Goal: Transaction & Acquisition: Purchase product/service

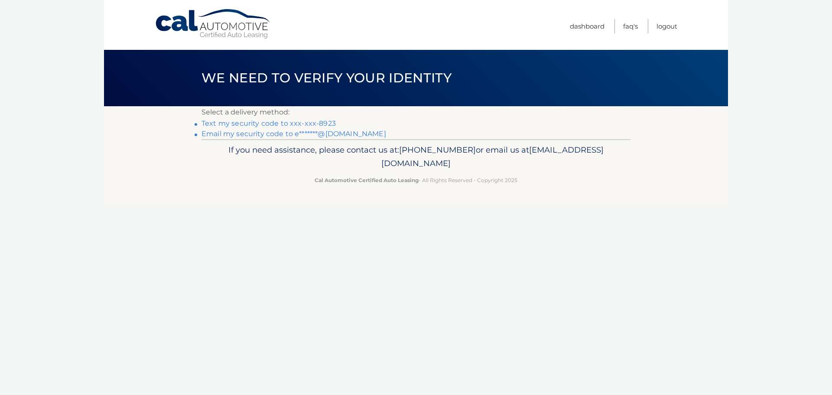
click at [285, 122] on link "Text my security code to xxx-xxx-8923" at bounding box center [269, 123] width 134 height 8
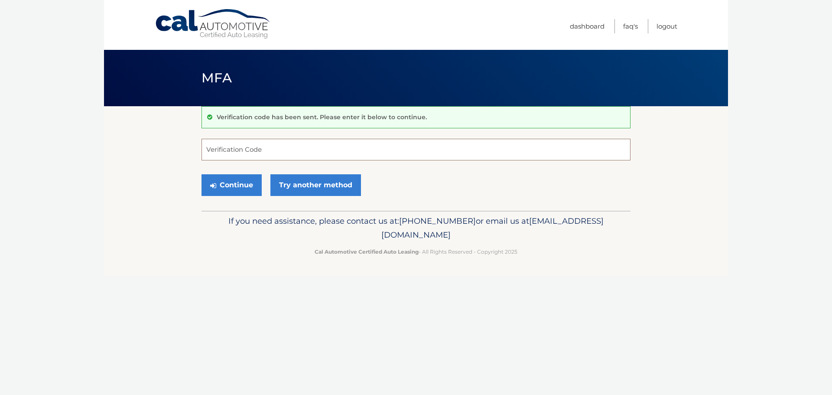
click at [270, 147] on input "Verification Code" at bounding box center [416, 150] width 429 height 22
type input "626414"
click at [231, 189] on button "Continue" at bounding box center [232, 185] width 60 height 22
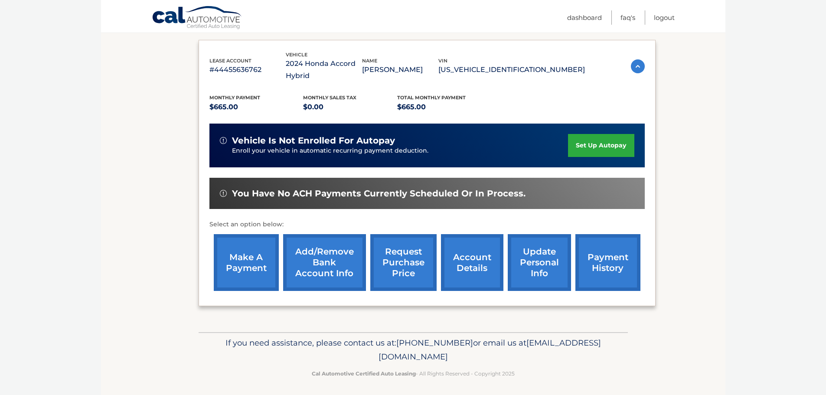
scroll to position [143, 0]
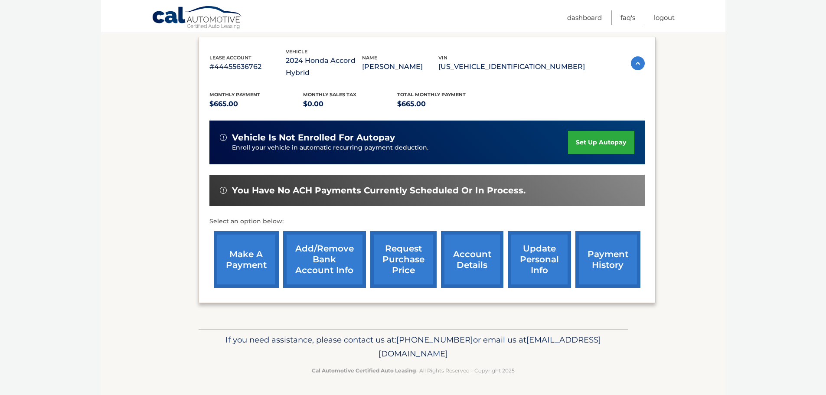
click at [255, 258] on link "make a payment" at bounding box center [246, 259] width 65 height 57
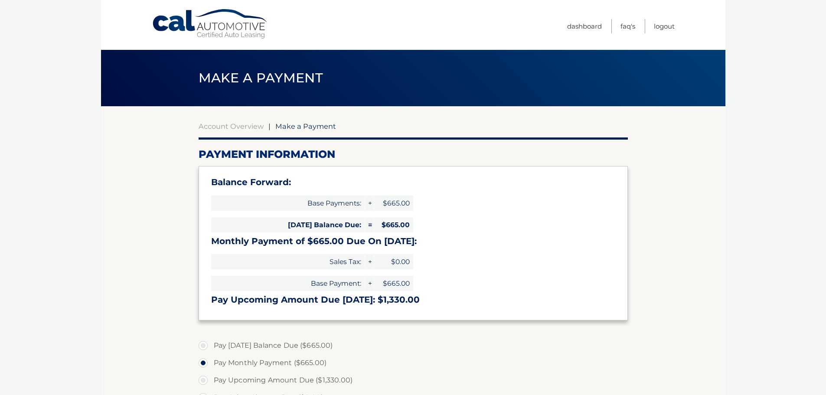
select select "NWY2YmFjYWYtNmE2NS00MDBjLWJlYWYtMzBhODNjZDhlODE5"
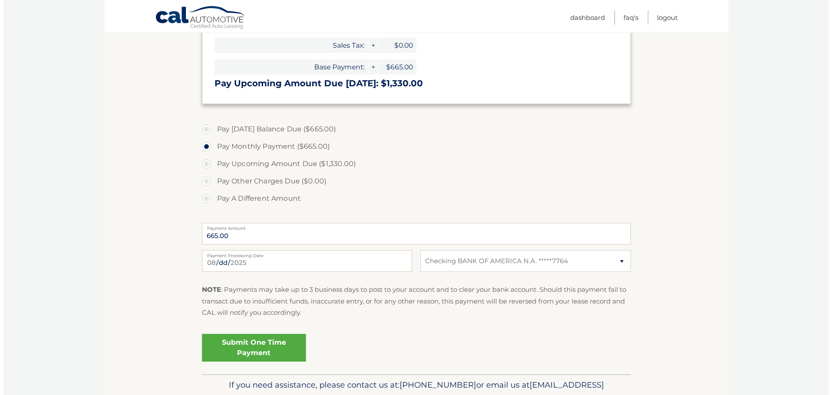
scroll to position [217, 0]
click at [253, 355] on link "Submit One Time Payment" at bounding box center [250, 347] width 104 height 28
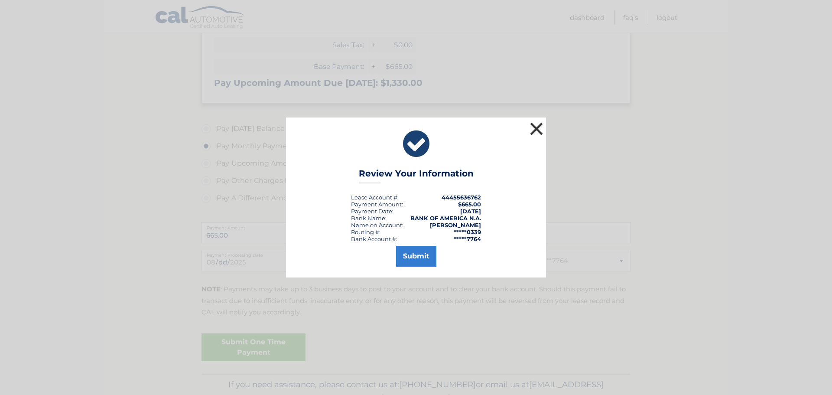
click at [534, 129] on button "×" at bounding box center [536, 128] width 17 height 17
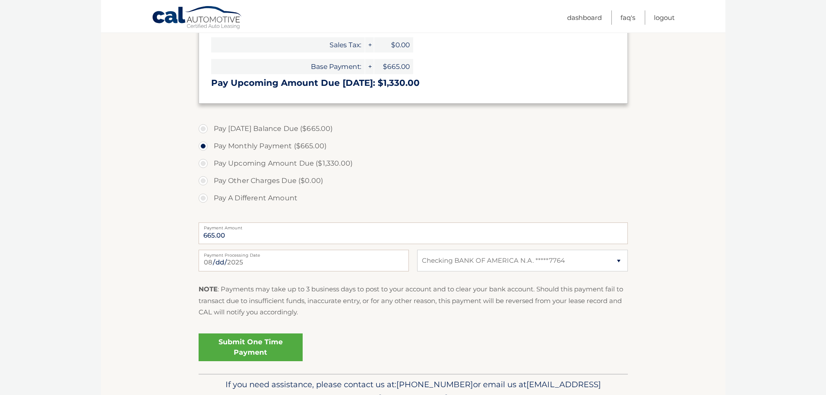
click at [254, 128] on label "Pay Today's Balance Due ($665.00)" at bounding box center [412, 128] width 429 height 17
click at [211, 128] on input "Pay Today's Balance Due ($665.00)" at bounding box center [206, 127] width 9 height 14
radio input "true"
click at [270, 345] on link "Submit One Time Payment" at bounding box center [250, 347] width 104 height 28
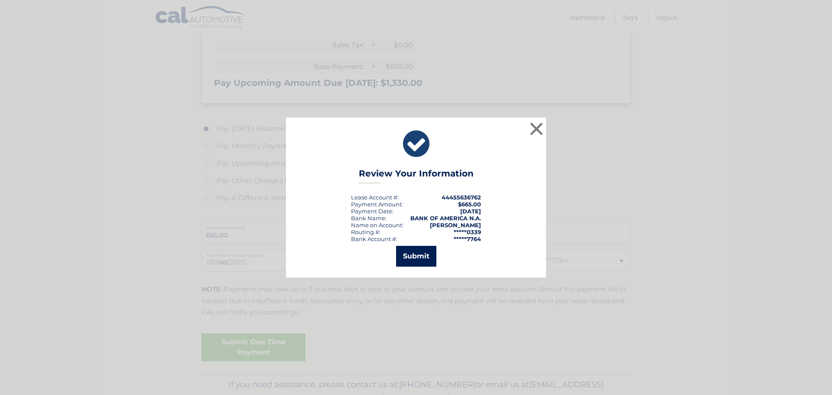
click at [407, 263] on button "Submit" at bounding box center [416, 256] width 40 height 21
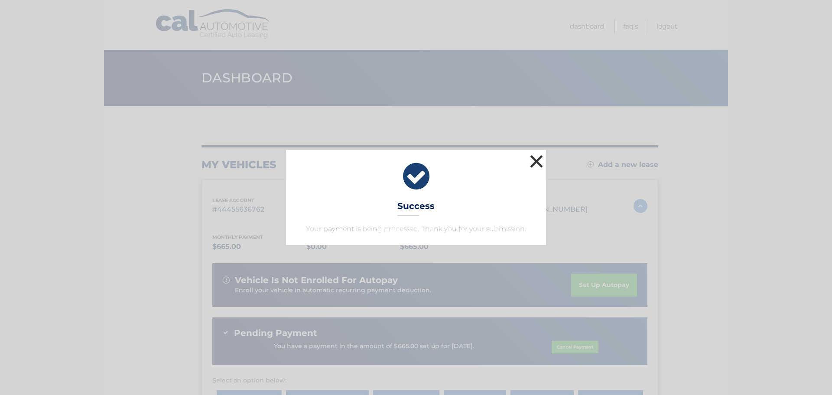
click at [532, 161] on button "×" at bounding box center [536, 161] width 17 height 17
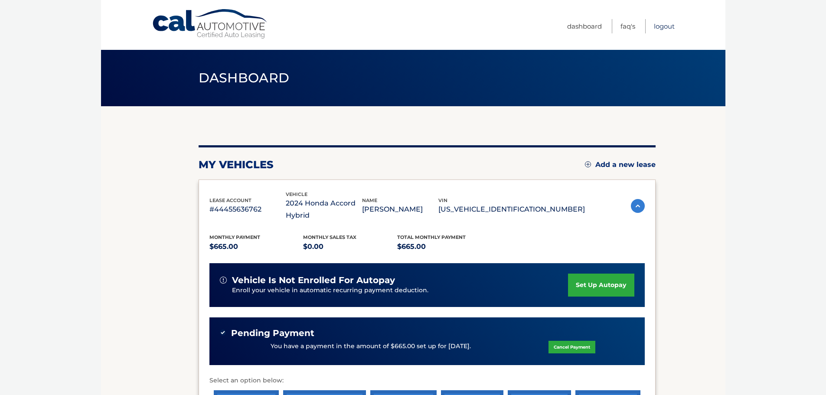
click at [663, 23] on link "Logout" at bounding box center [664, 26] width 21 height 14
